Goal: Task Accomplishment & Management: Manage account settings

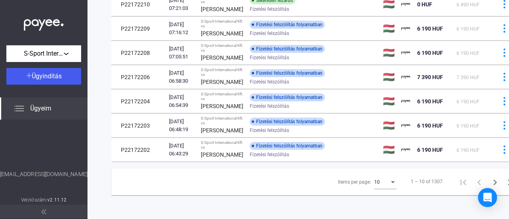
scroll to position [270, 0]
click at [490, 181] on icon "Next page" at bounding box center [495, 182] width 11 height 11
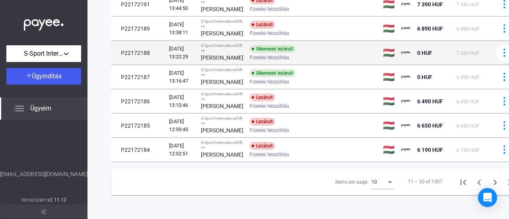
scroll to position [296, 0]
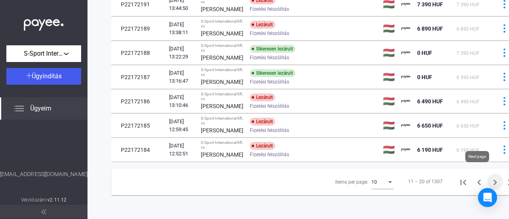
click at [490, 177] on icon "Next page" at bounding box center [495, 182] width 11 height 11
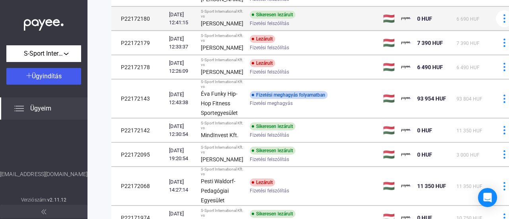
scroll to position [117, 0]
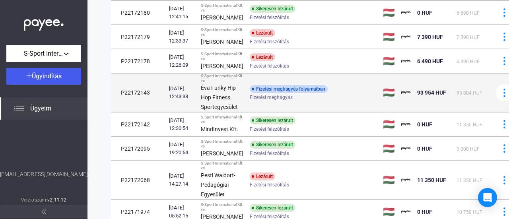
click at [420, 93] on span "93 954 HUF" at bounding box center [431, 92] width 29 height 6
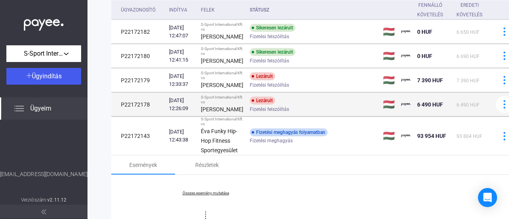
scroll to position [0, 0]
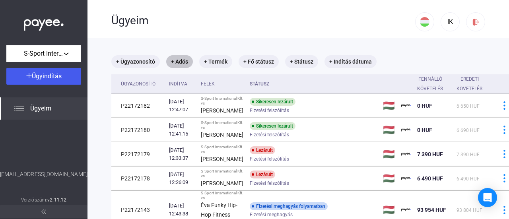
click at [185, 61] on mat-chip "+ Adós" at bounding box center [179, 61] width 27 height 13
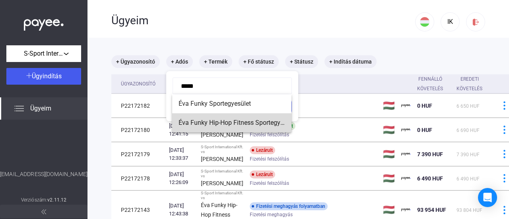
click at [231, 124] on span "Éva Funky Hip-Hop Fitness Sportegyesület" at bounding box center [232, 123] width 107 height 10
type input "**********"
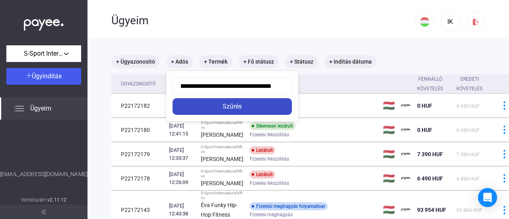
click at [233, 109] on div "Szűrés" at bounding box center [232, 107] width 115 height 10
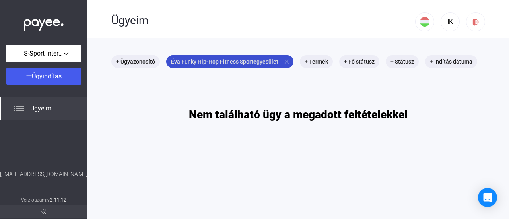
click at [283, 60] on mat-icon "close" at bounding box center [286, 61] width 7 height 7
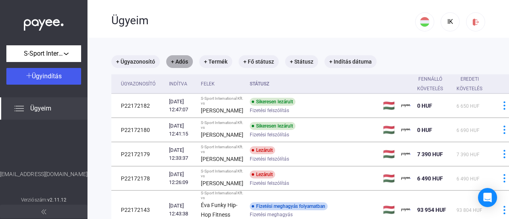
click at [186, 62] on mat-chip "+ Adós" at bounding box center [179, 61] width 27 height 13
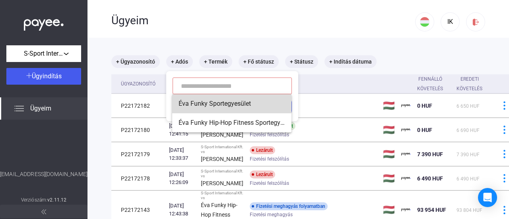
click at [199, 101] on span "Éva Funky Sportegyesület" at bounding box center [232, 104] width 107 height 10
type input "**********"
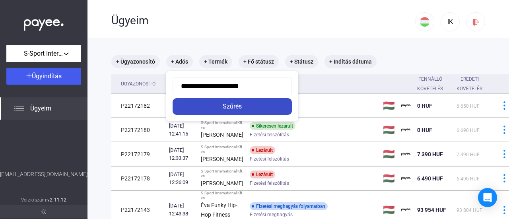
click at [214, 104] on div "Szűrés" at bounding box center [232, 107] width 115 height 10
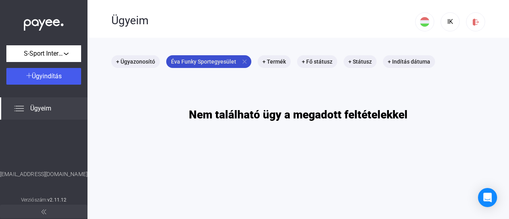
click at [243, 60] on mat-icon "close" at bounding box center [244, 61] width 7 height 7
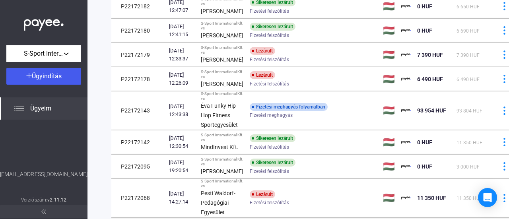
scroll to position [93, 0]
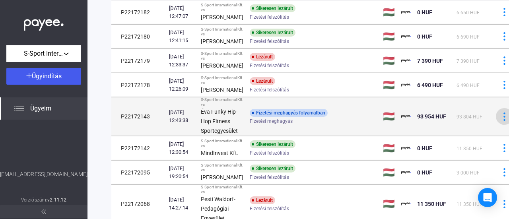
click at [498, 117] on div at bounding box center [504, 117] width 12 height 8
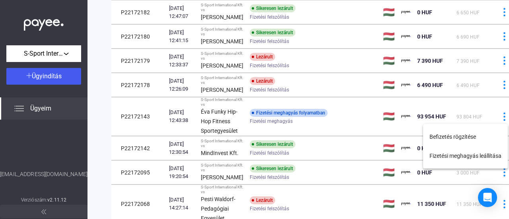
click at [279, 118] on div at bounding box center [254, 109] width 509 height 219
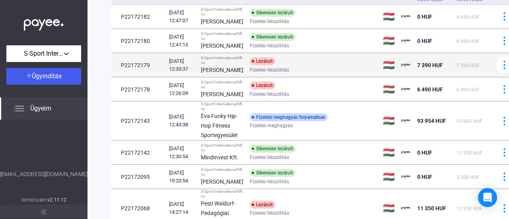
scroll to position [86, 0]
